Goal: Transaction & Acquisition: Purchase product/service

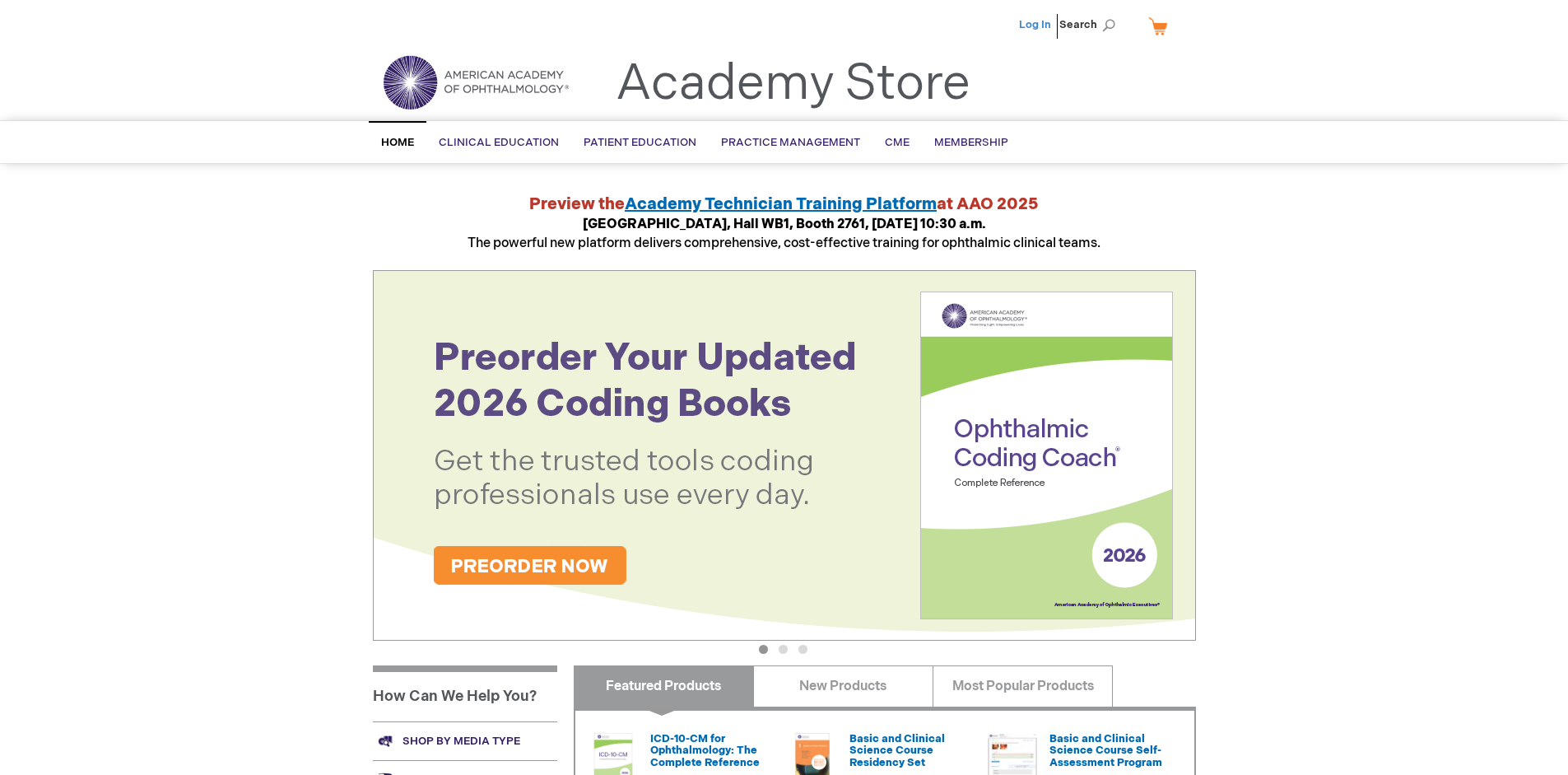
click at [1036, 25] on link "Log In" at bounding box center [1034, 24] width 32 height 13
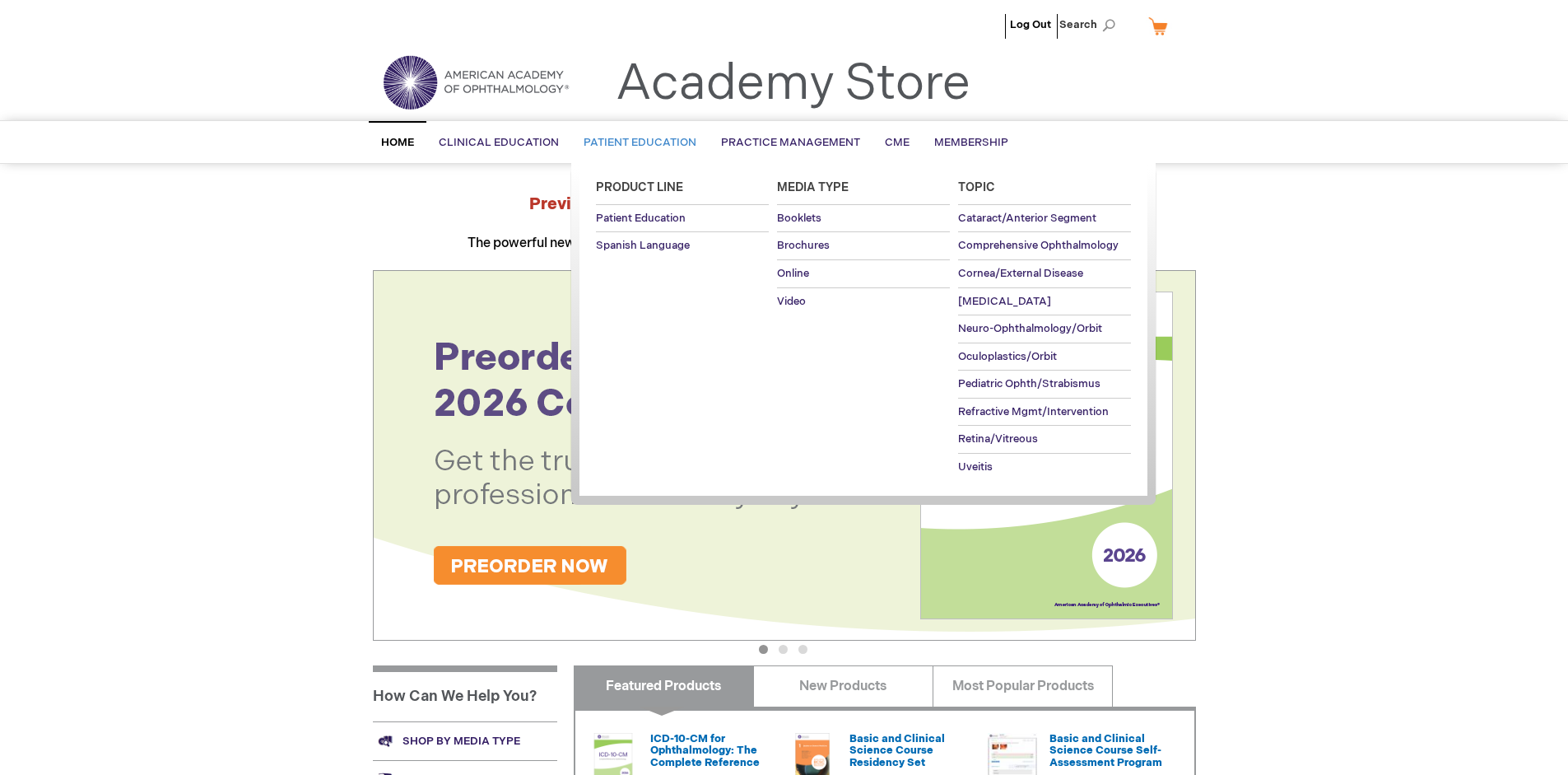
click at [635, 142] on span "Patient Education" at bounding box center [640, 142] width 113 height 13
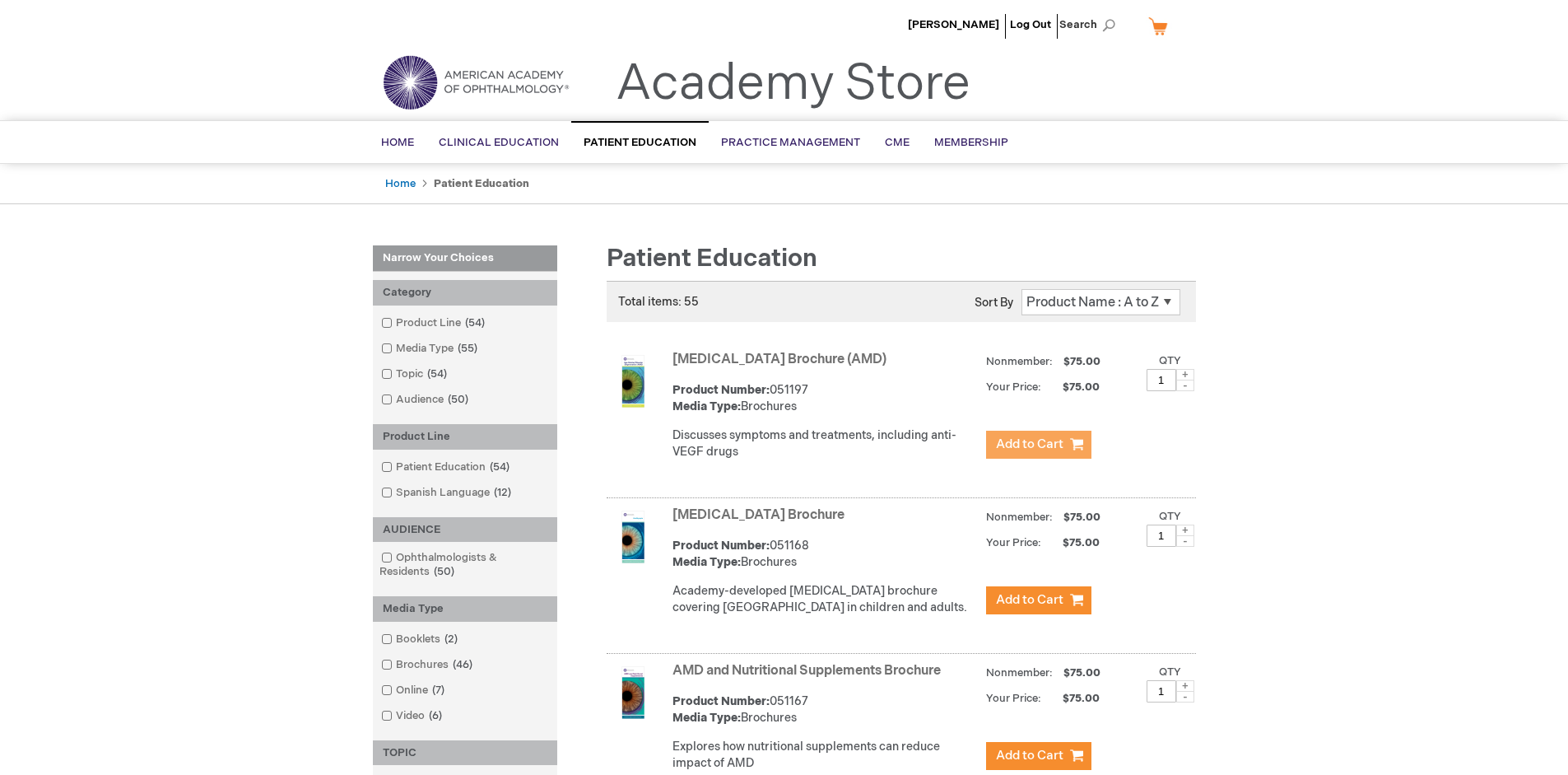
click at [1038, 444] on span "Add to Cart" at bounding box center [1029, 444] width 67 height 16
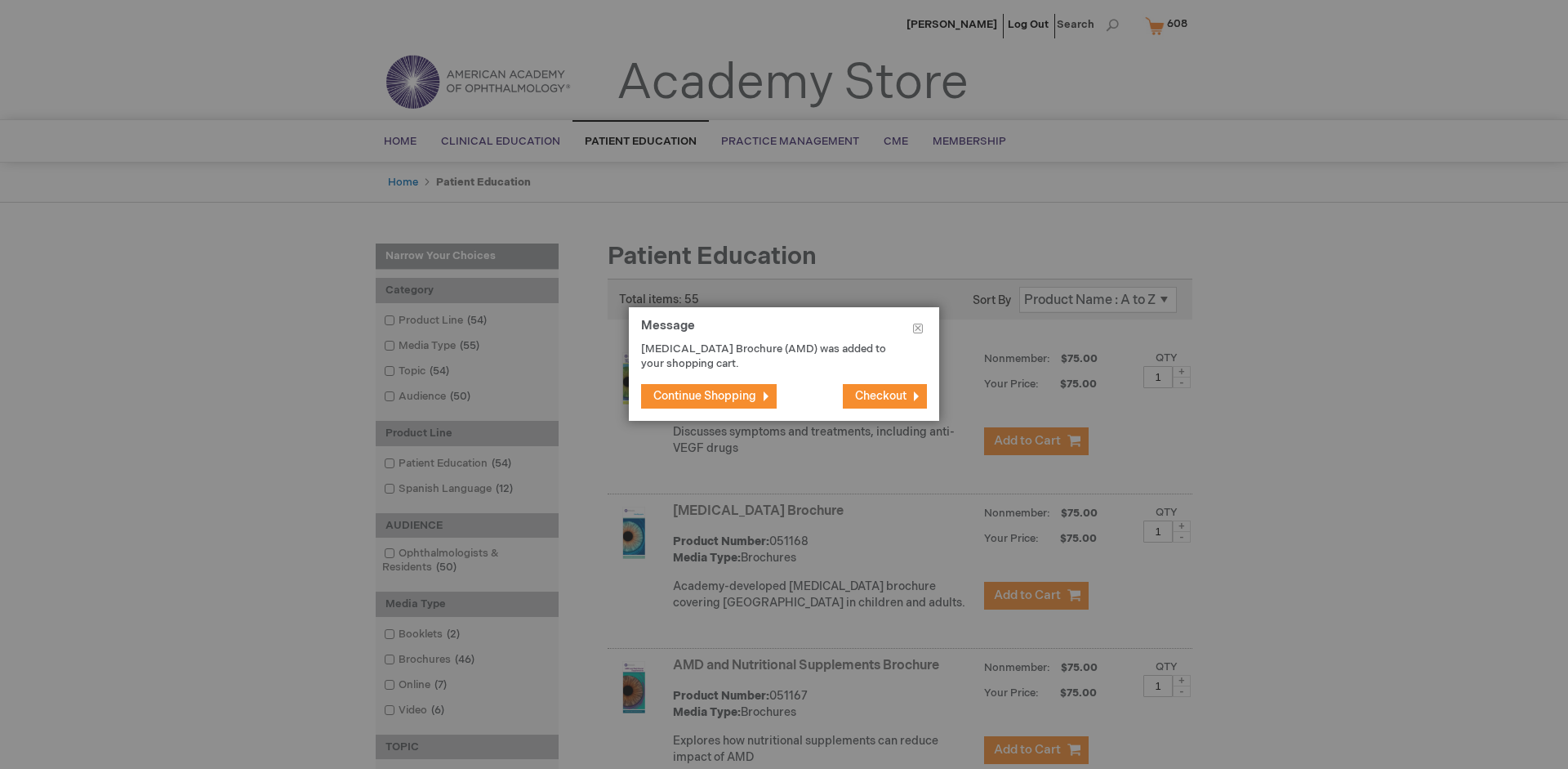
click at [705, 395] on span "Continue Shopping" at bounding box center [704, 395] width 103 height 14
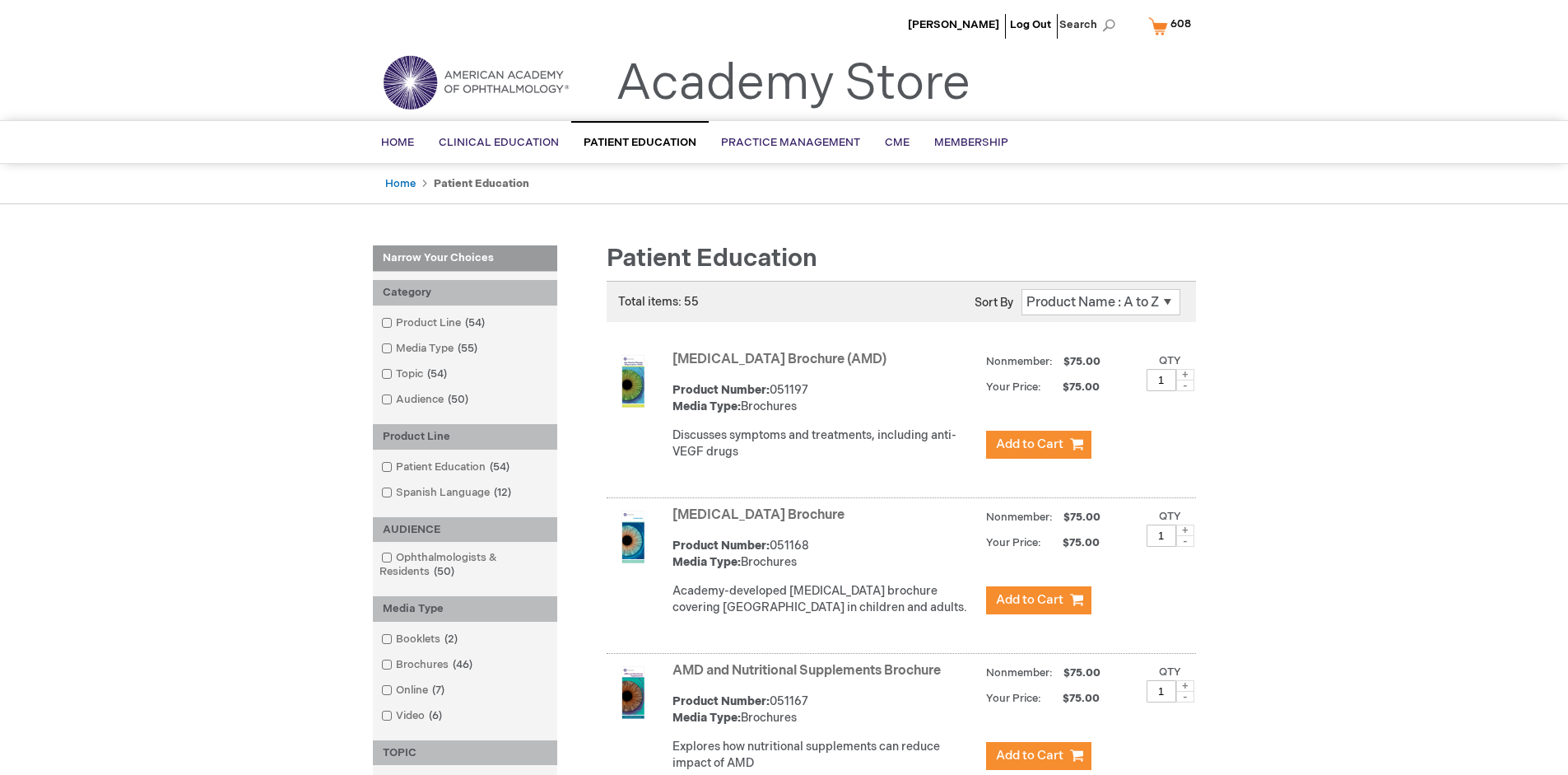
click at [810, 679] on link "AMD and Nutritional Supplements Brochure" at bounding box center [807, 671] width 269 height 16
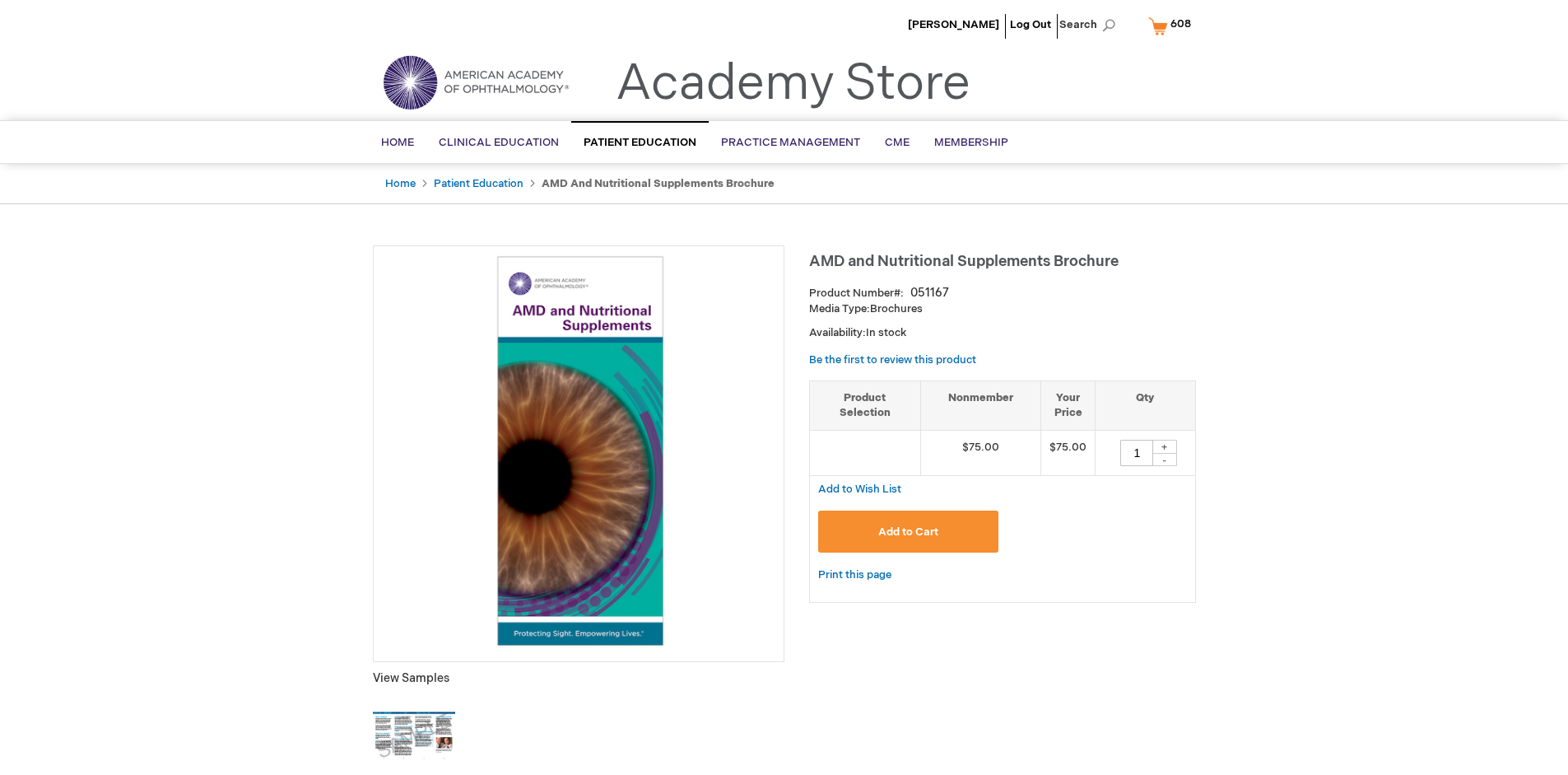
type input "1"
click at [908, 531] on span "Add to Cart" at bounding box center [908, 531] width 60 height 13
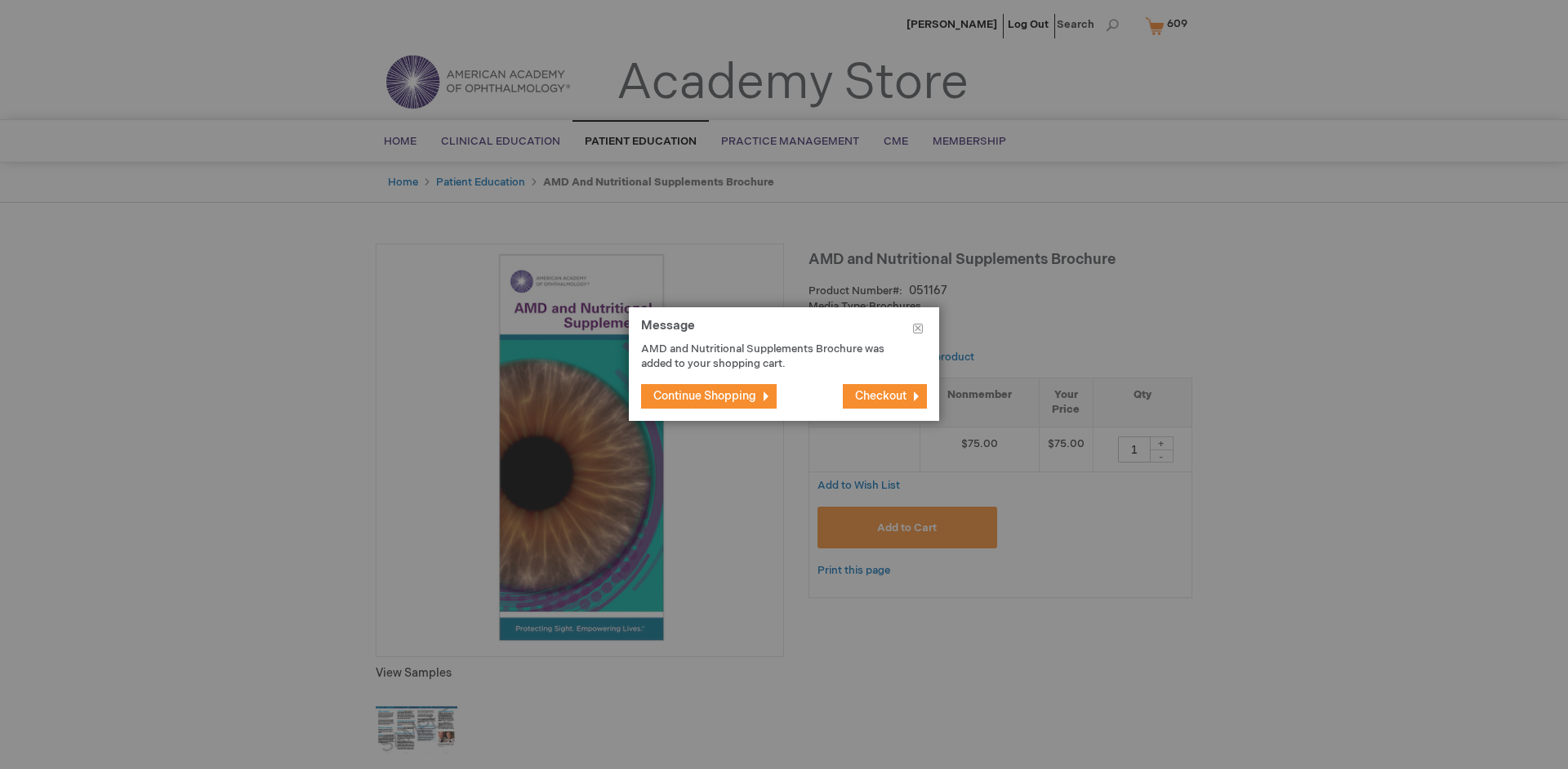
click at [705, 395] on span "Continue Shopping" at bounding box center [704, 395] width 103 height 14
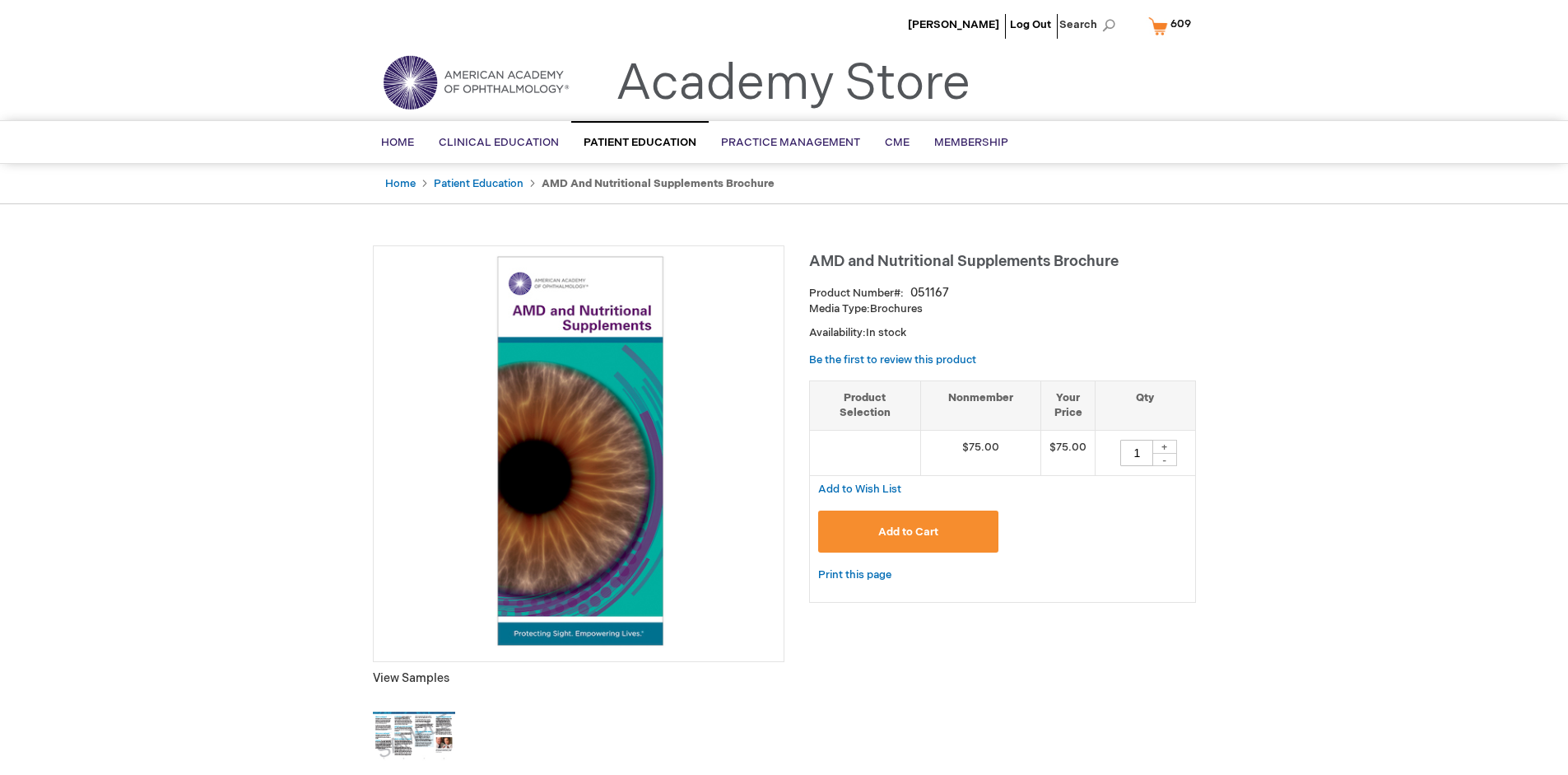
click at [1172, 26] on span "609" at bounding box center [1180, 24] width 20 height 13
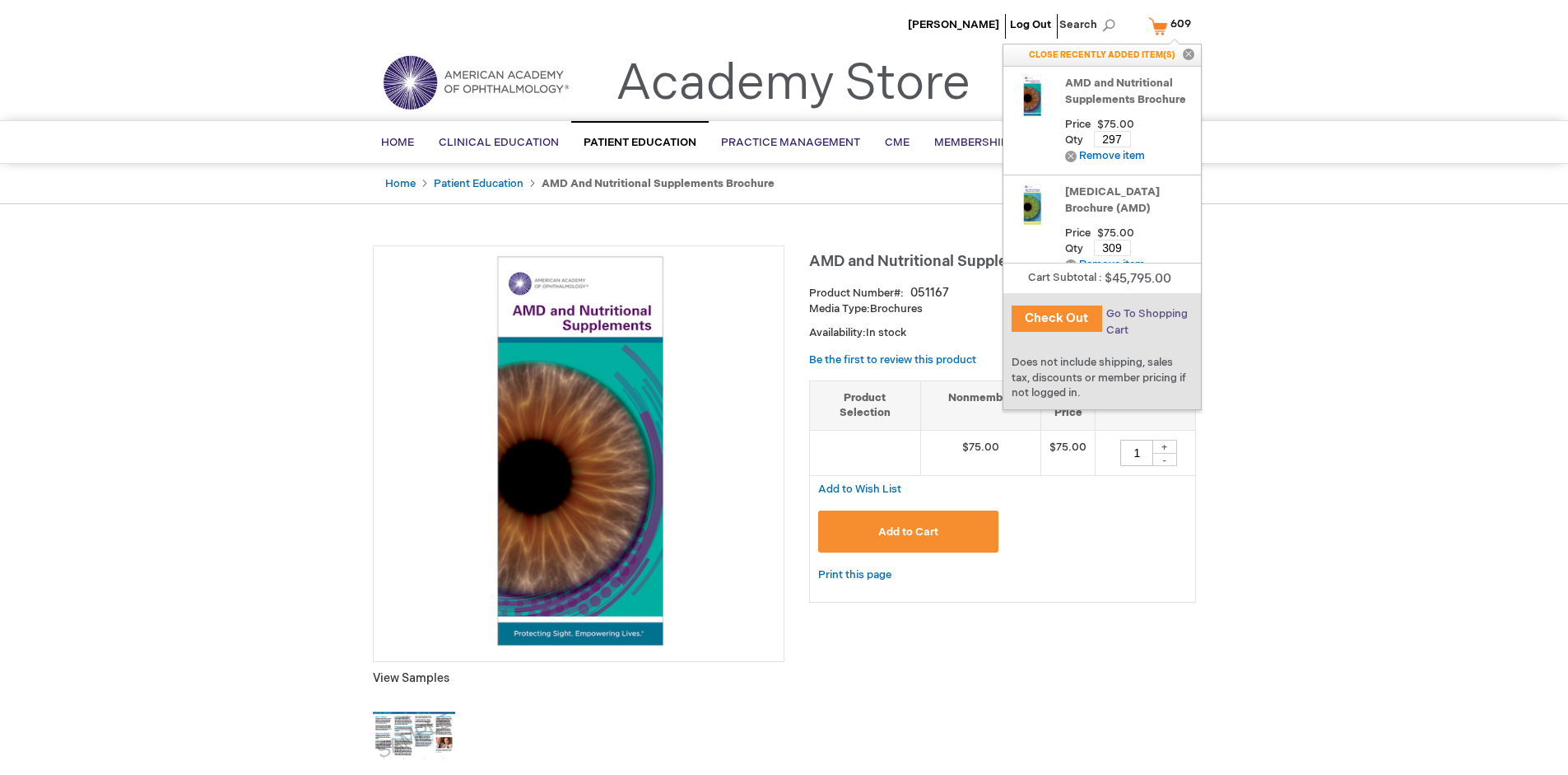
click at [1146, 314] on span "Go To Shopping Cart" at bounding box center [1147, 322] width 81 height 30
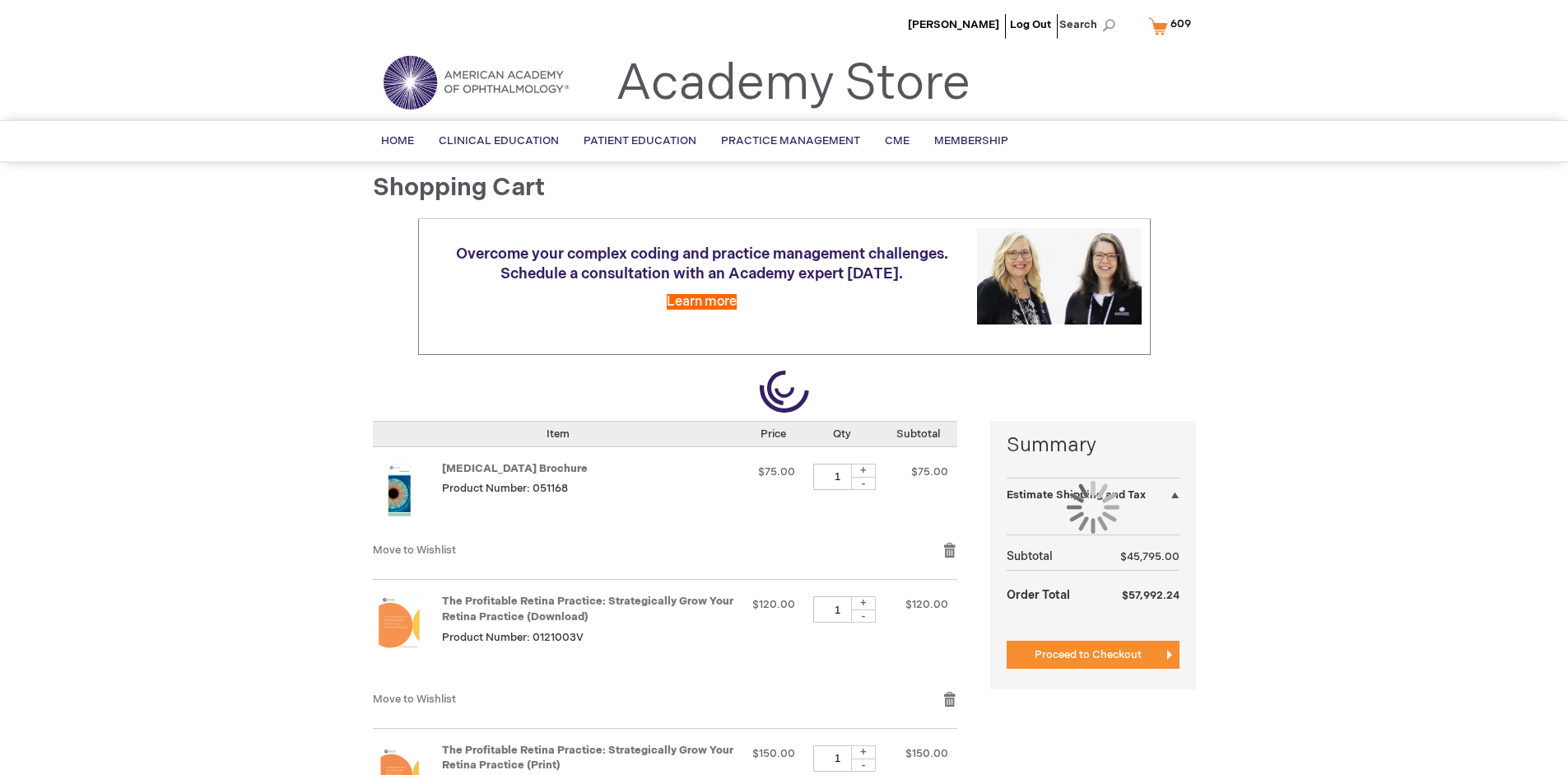
select select "US"
select select "41"
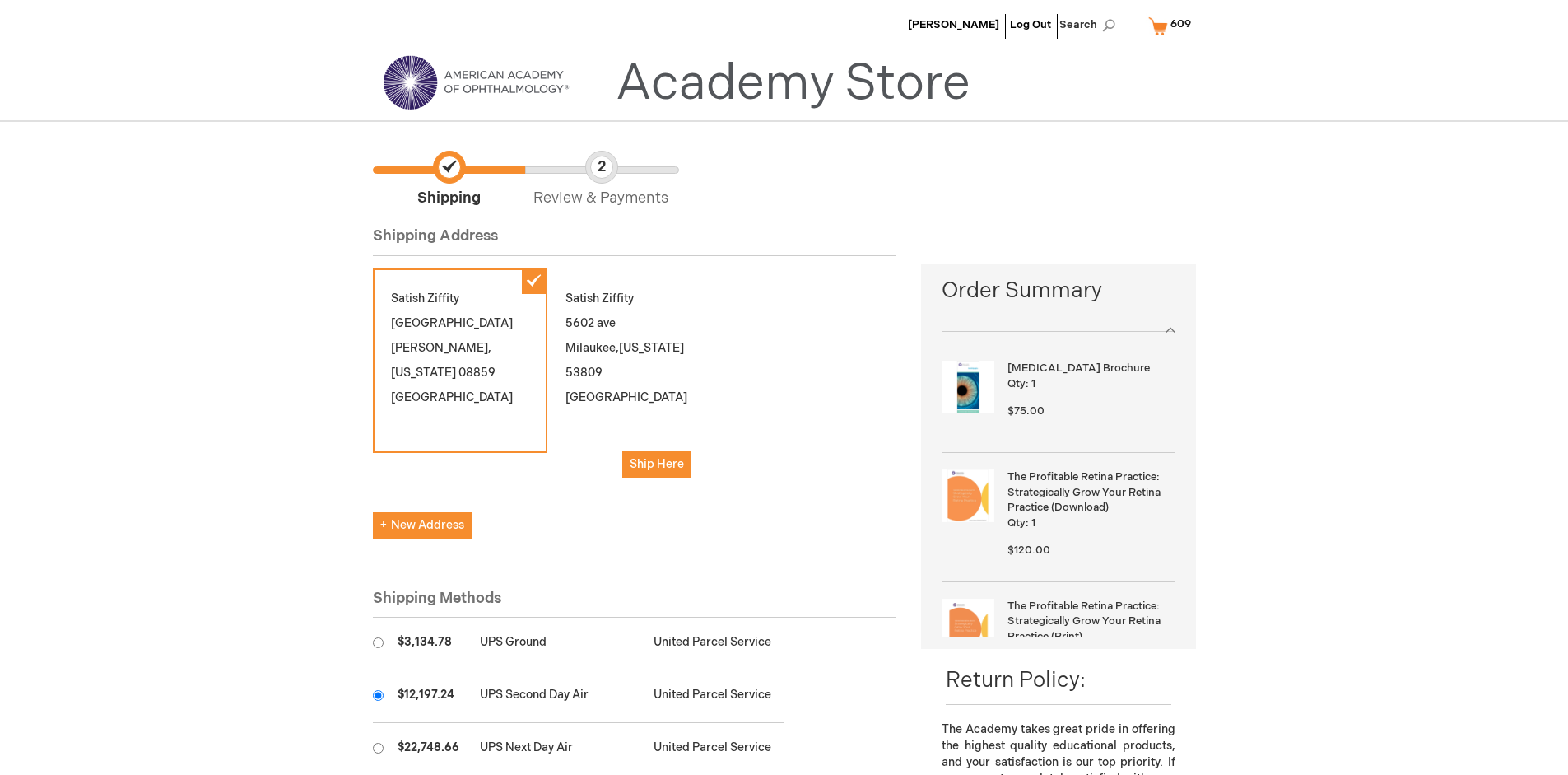
click at [378, 695] on input "radio" at bounding box center [378, 695] width 11 height 11
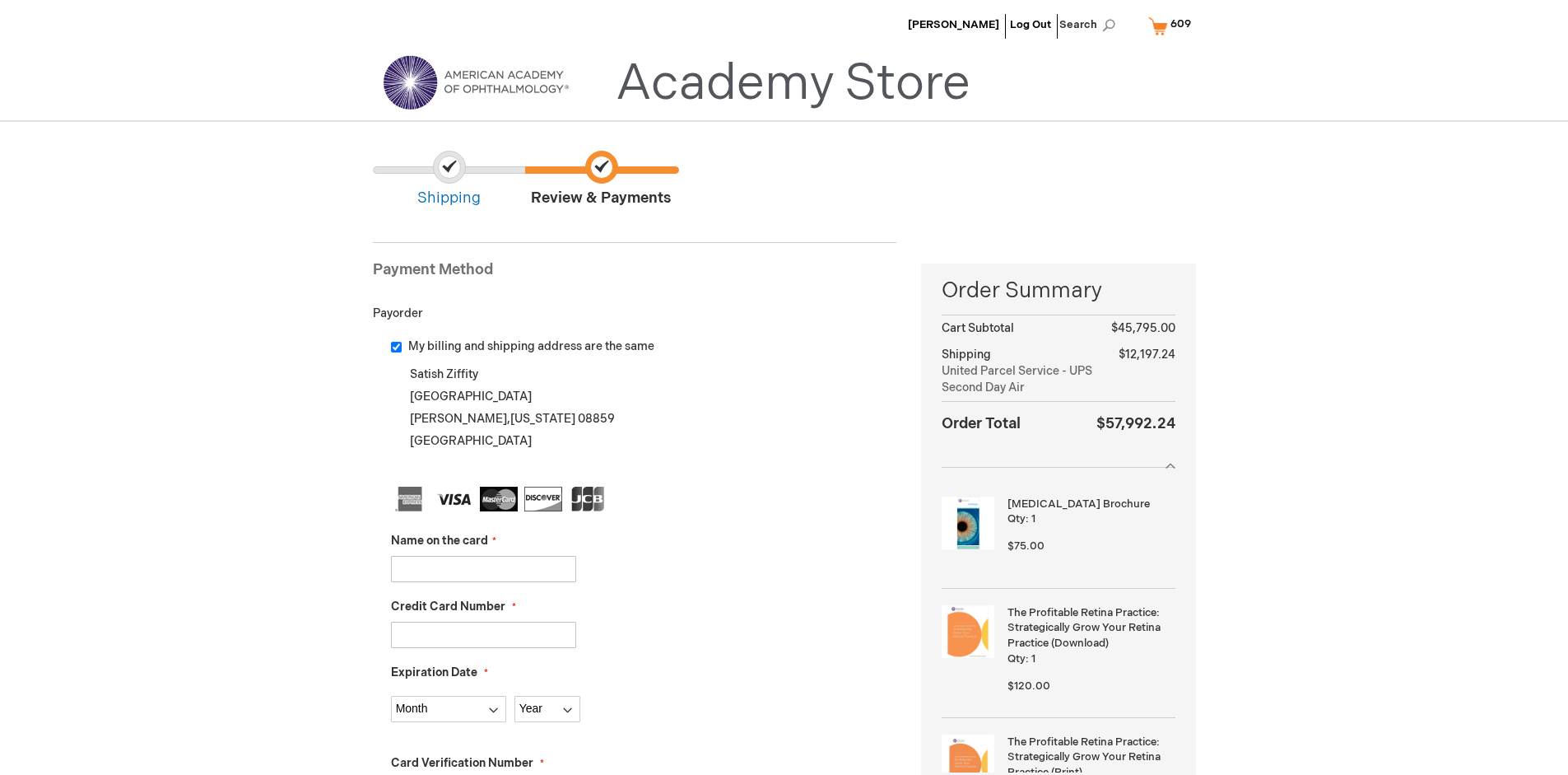
click at [483, 568] on input "Name on the card" at bounding box center [484, 569] width 186 height 27
